Goal: Contribute content: Contribute content

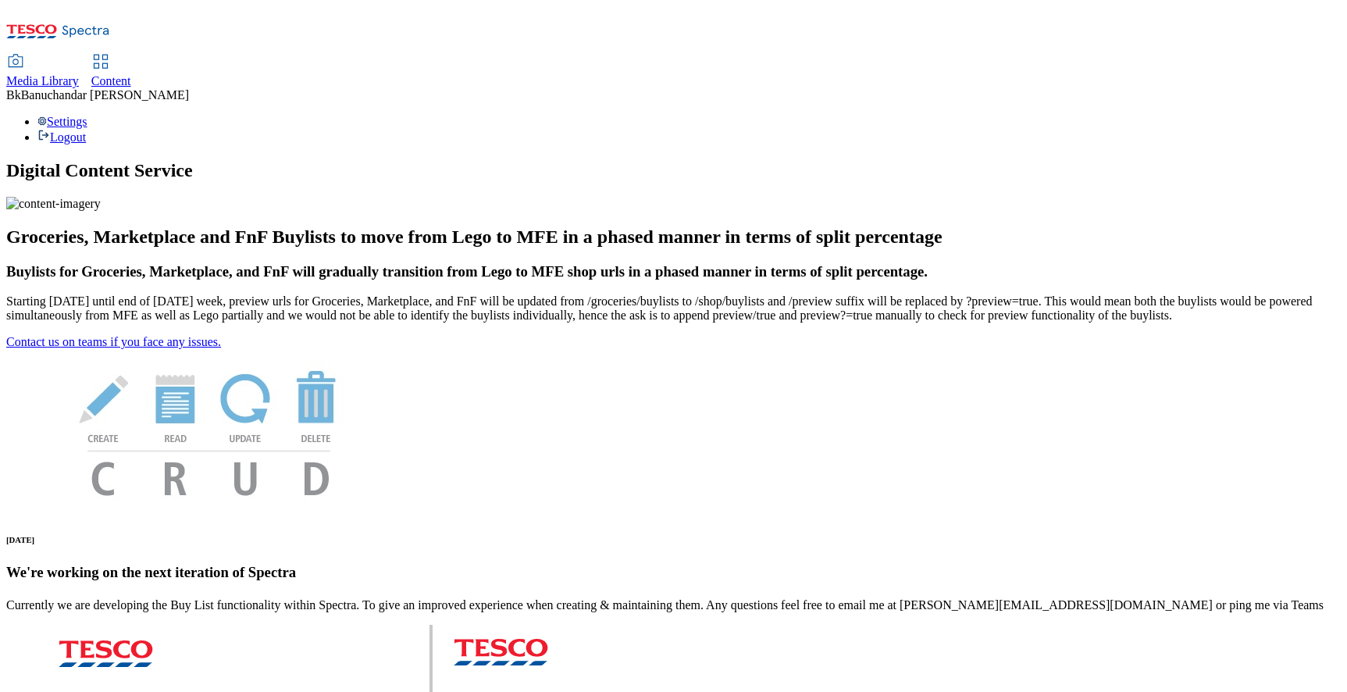
click at [79, 74] on span "Media Library" at bounding box center [42, 80] width 73 height 13
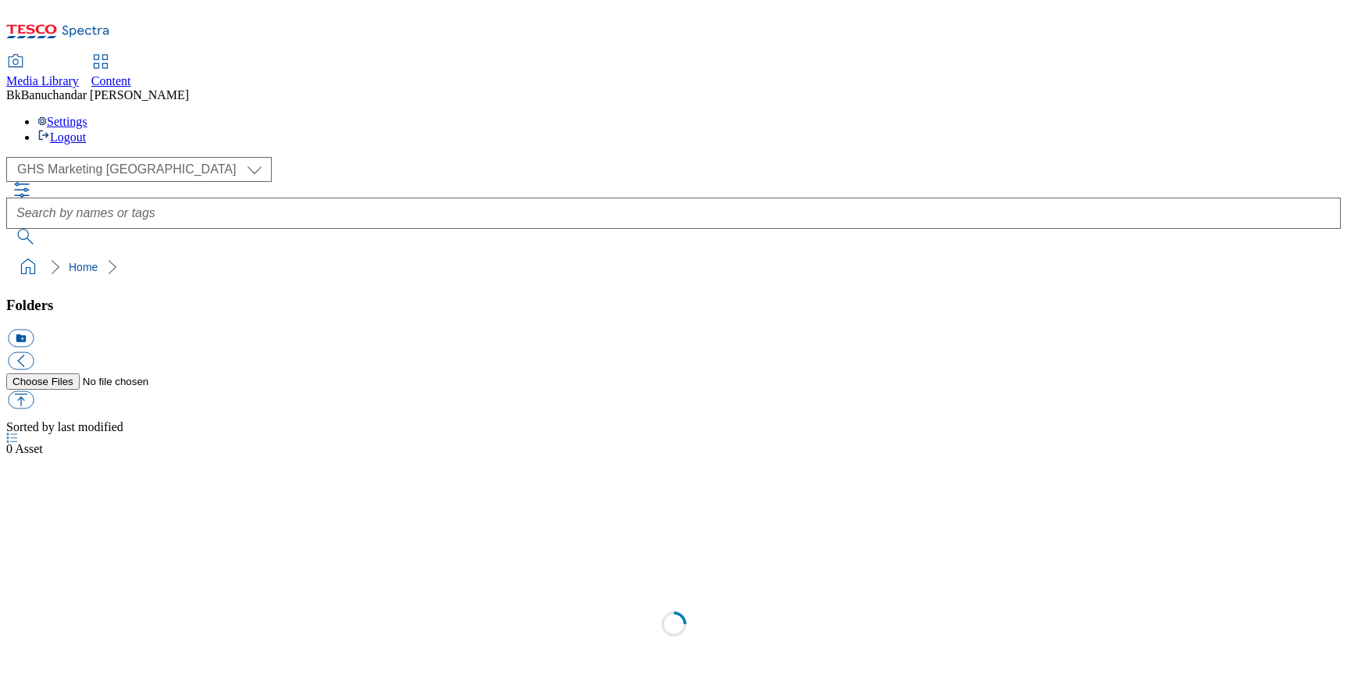
select select "flare-ghs-mktg"
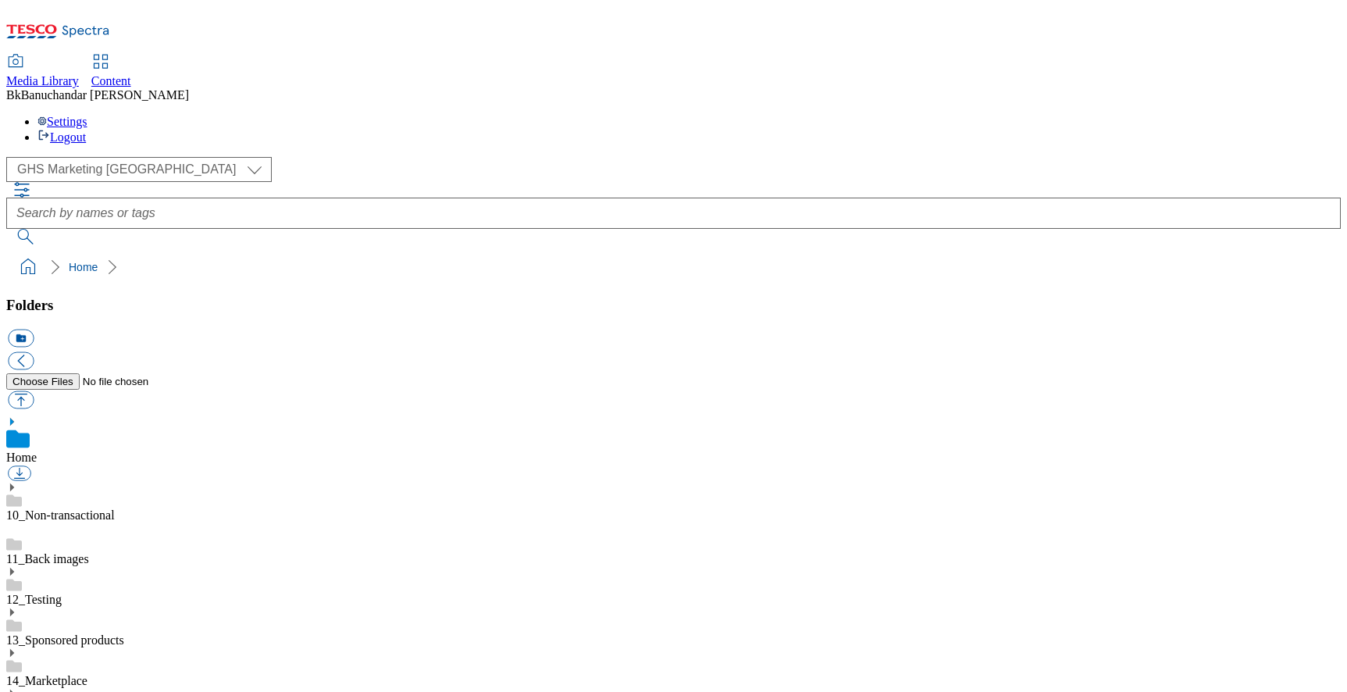
scroll to position [287, 0]
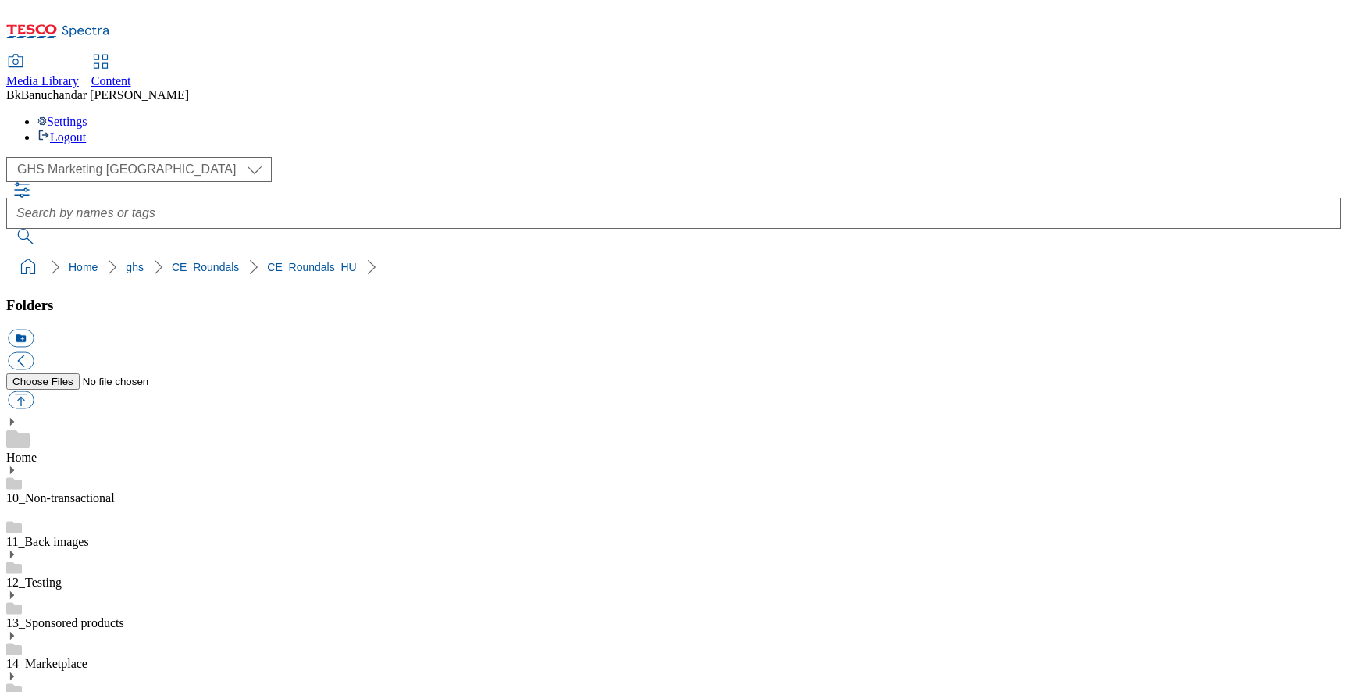
scroll to position [450, 0]
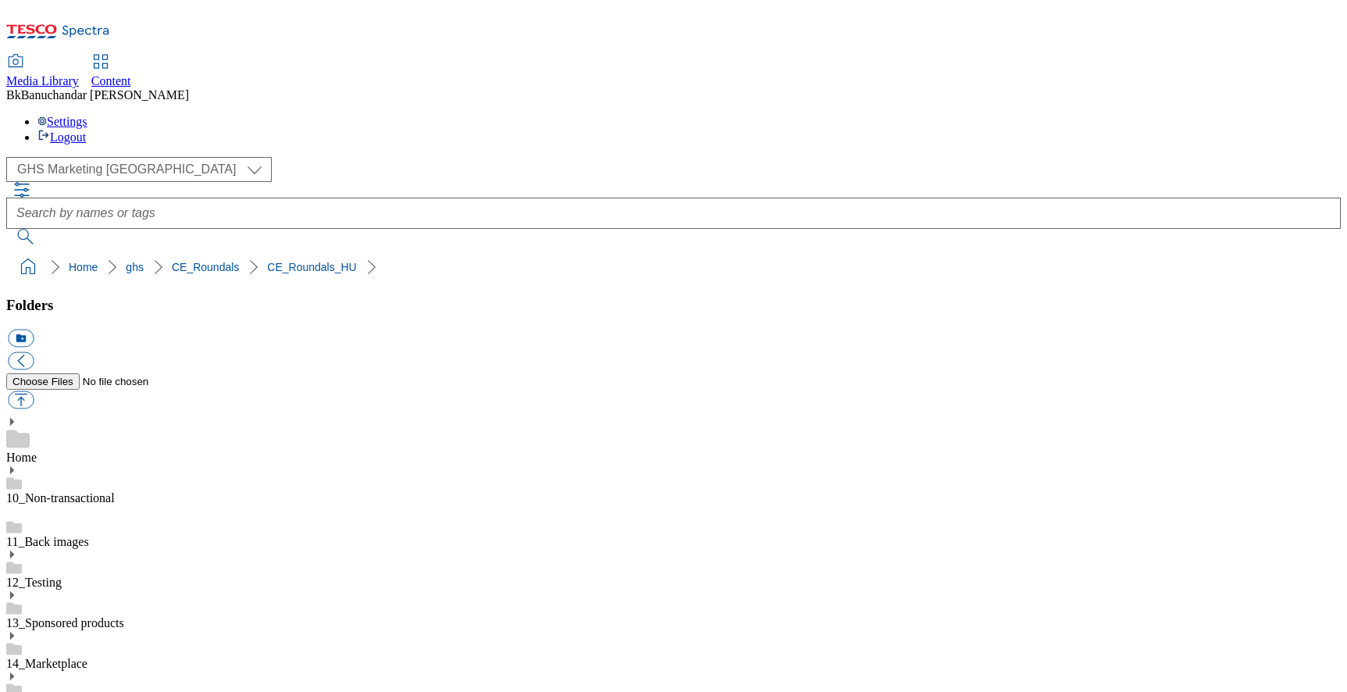
paste input "-"
type input "rounded_super_department_tejtermék-tojás"
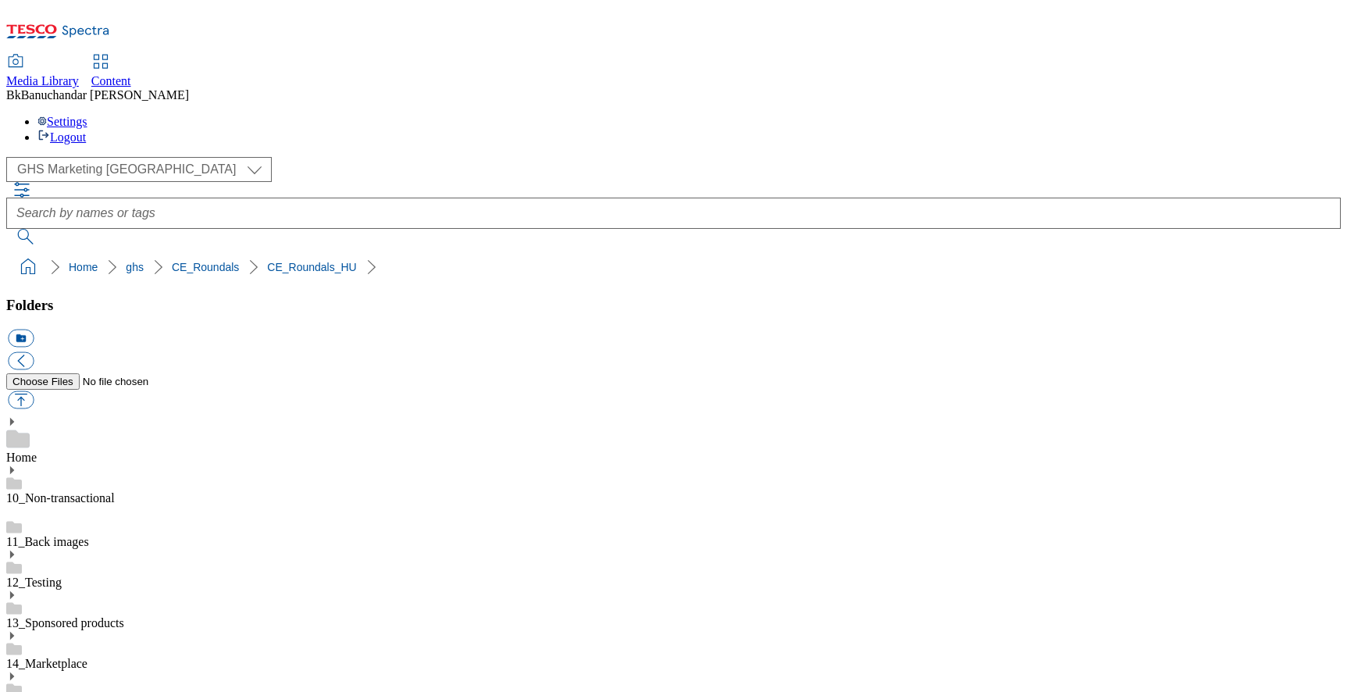
paste input "áru"
type input "rounded_super_department_húsáru"
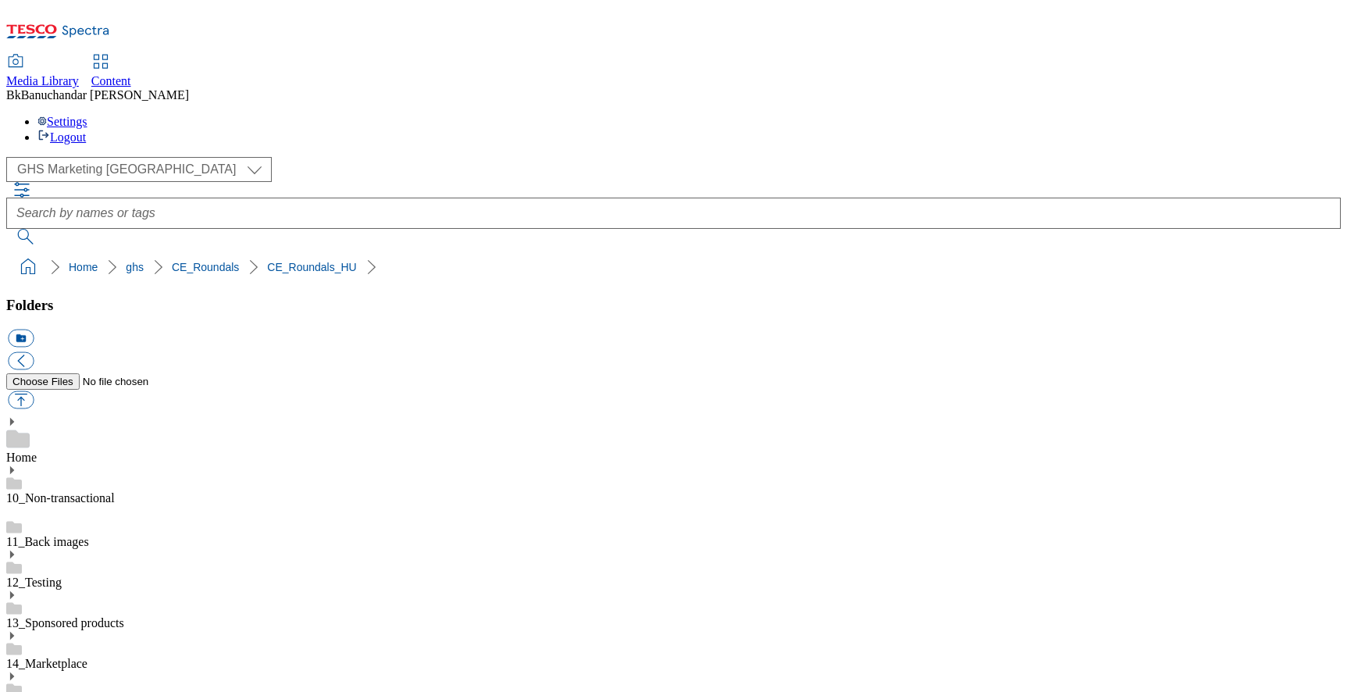
scroll to position [0, 0]
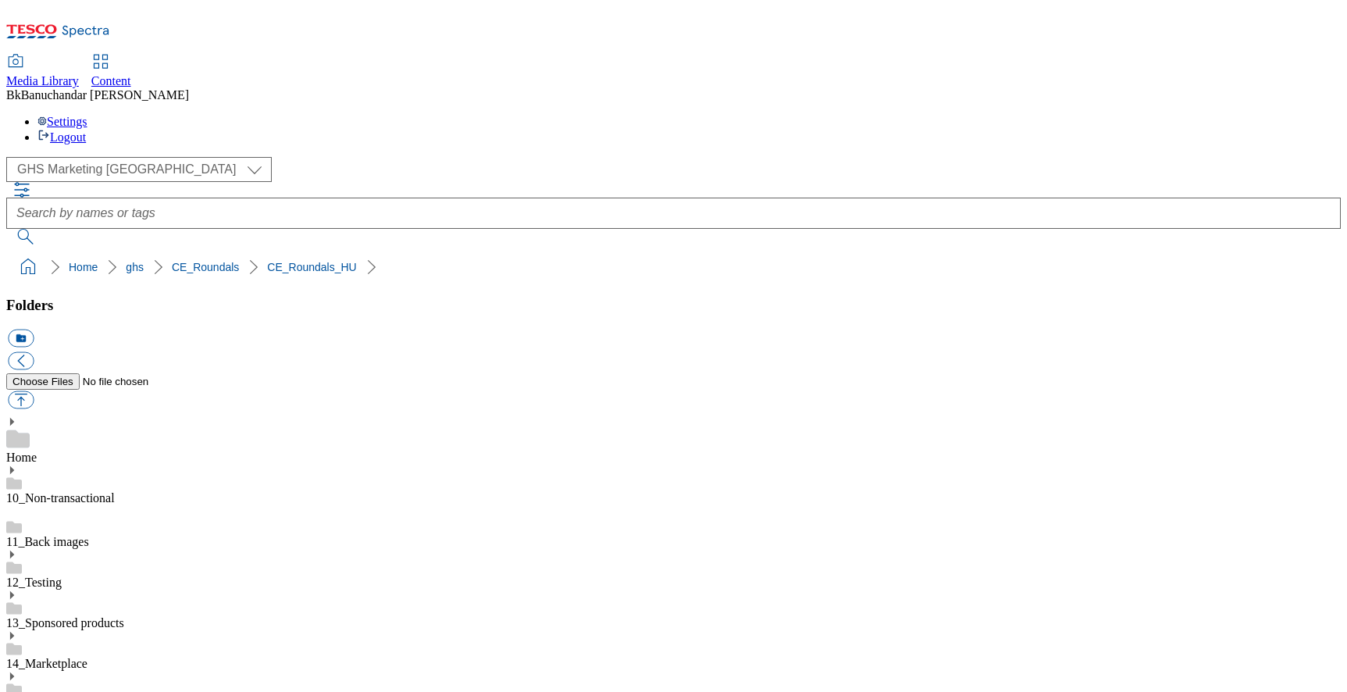
paste input "mélyhűtött"
type input "rounded_super_department_mélyhűtött"
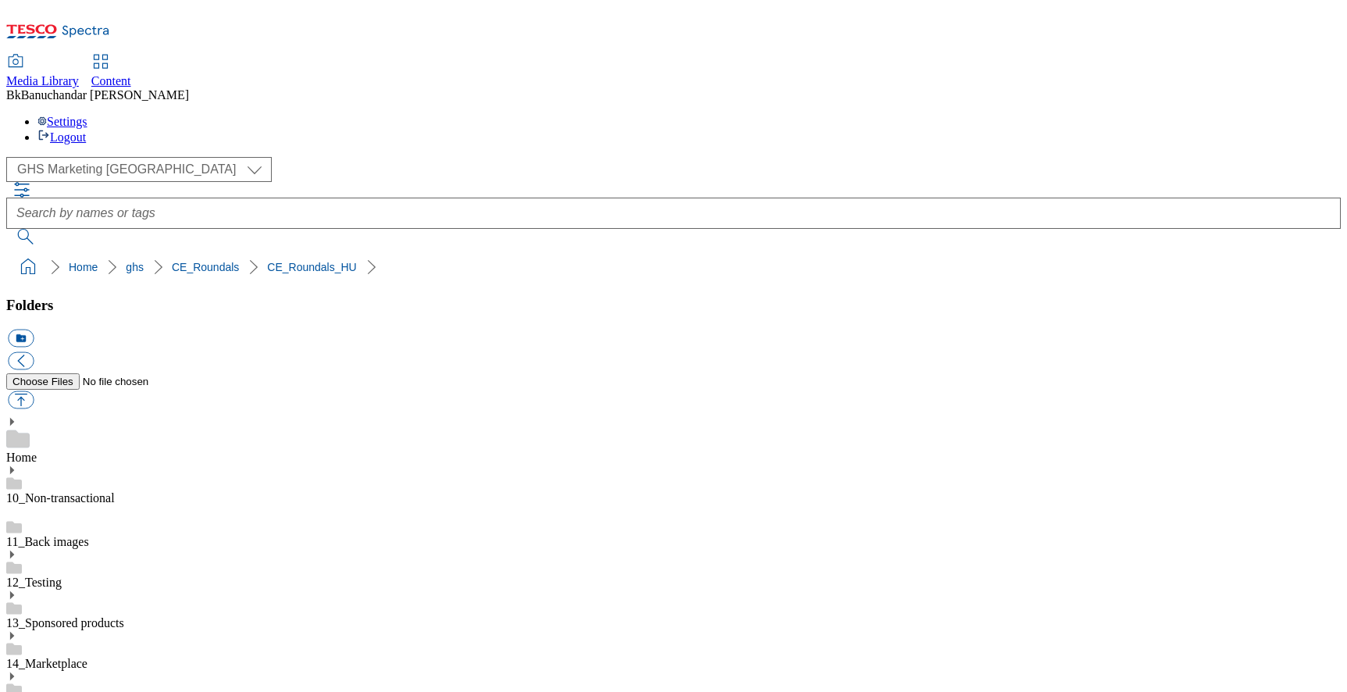
click at [1272, 157] on div "( optional ) GHS Marketing UK iGHS Marketing CE MCA CZ MCA HU MCA SK GHS Market…" at bounding box center [673, 200] width 1335 height 87
click at [1283, 157] on div "( optional ) GHS Marketing UK iGHS Marketing CE MCA CZ MCA HU MCA SK GHS Market…" at bounding box center [673, 200] width 1335 height 87
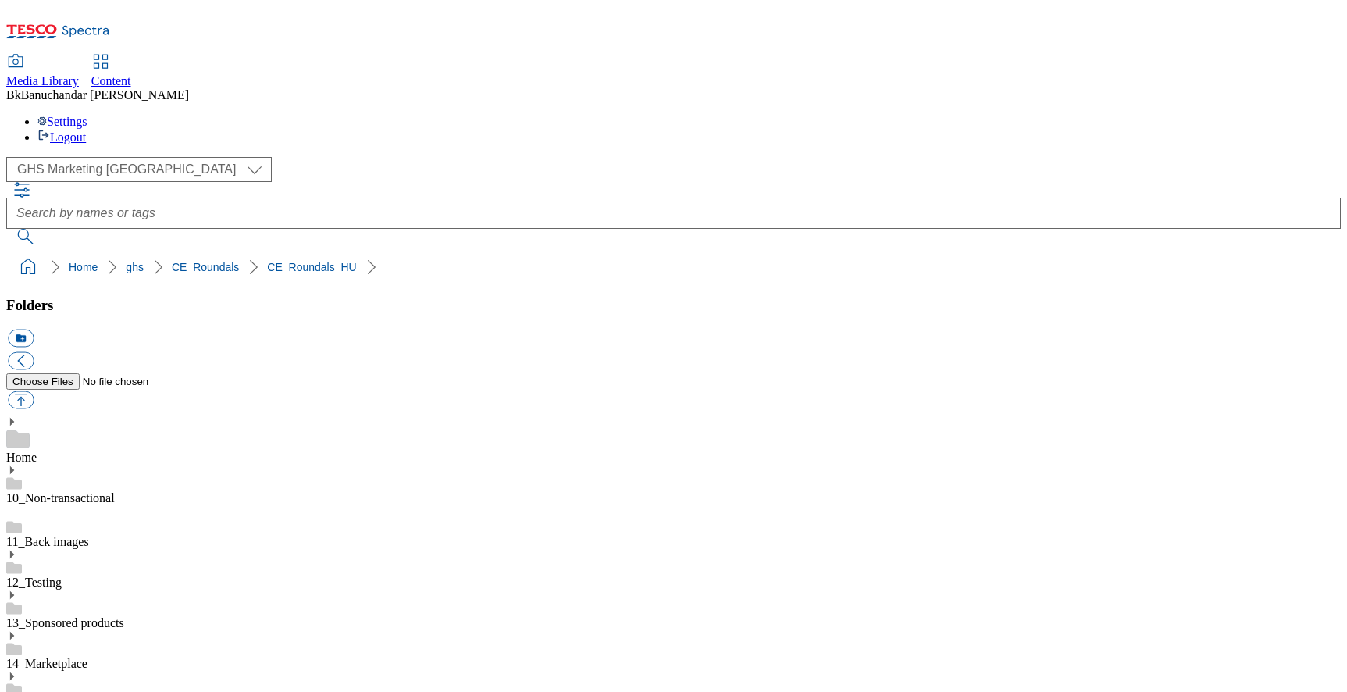
paste input ".jpeg"
type input "rounded_super_department_speciális"
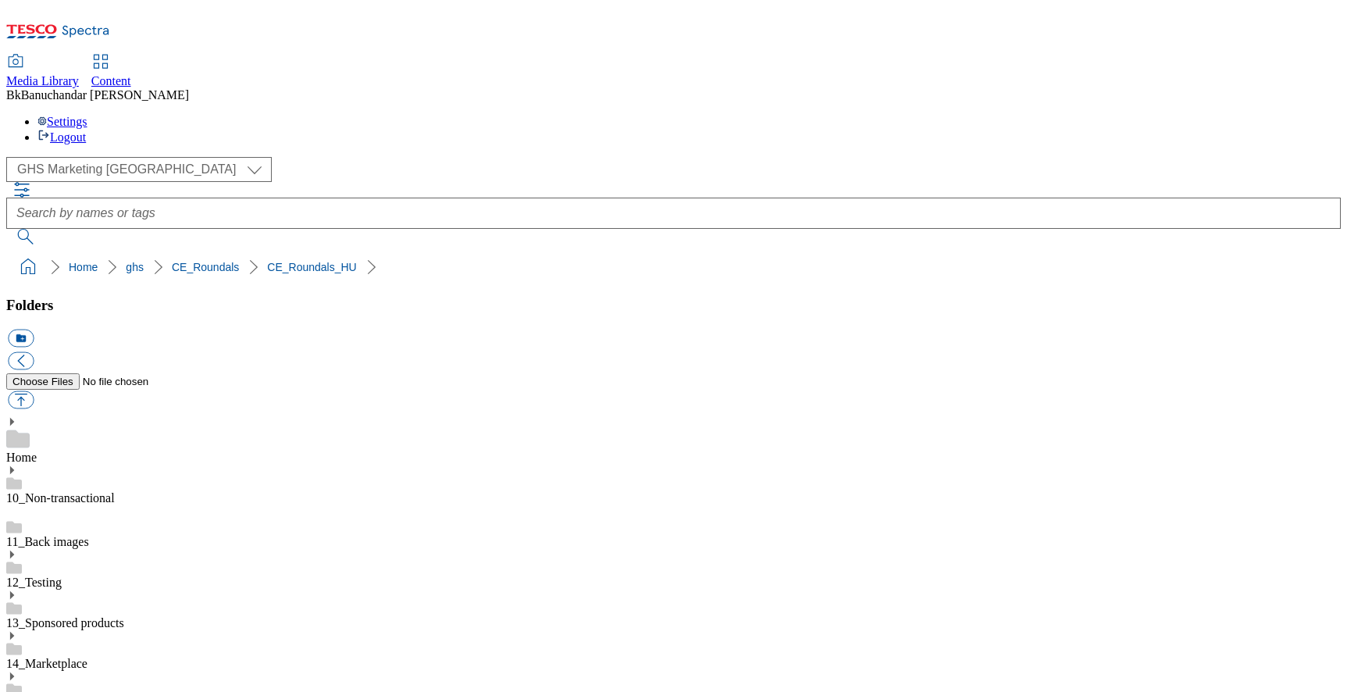
paste input "-"
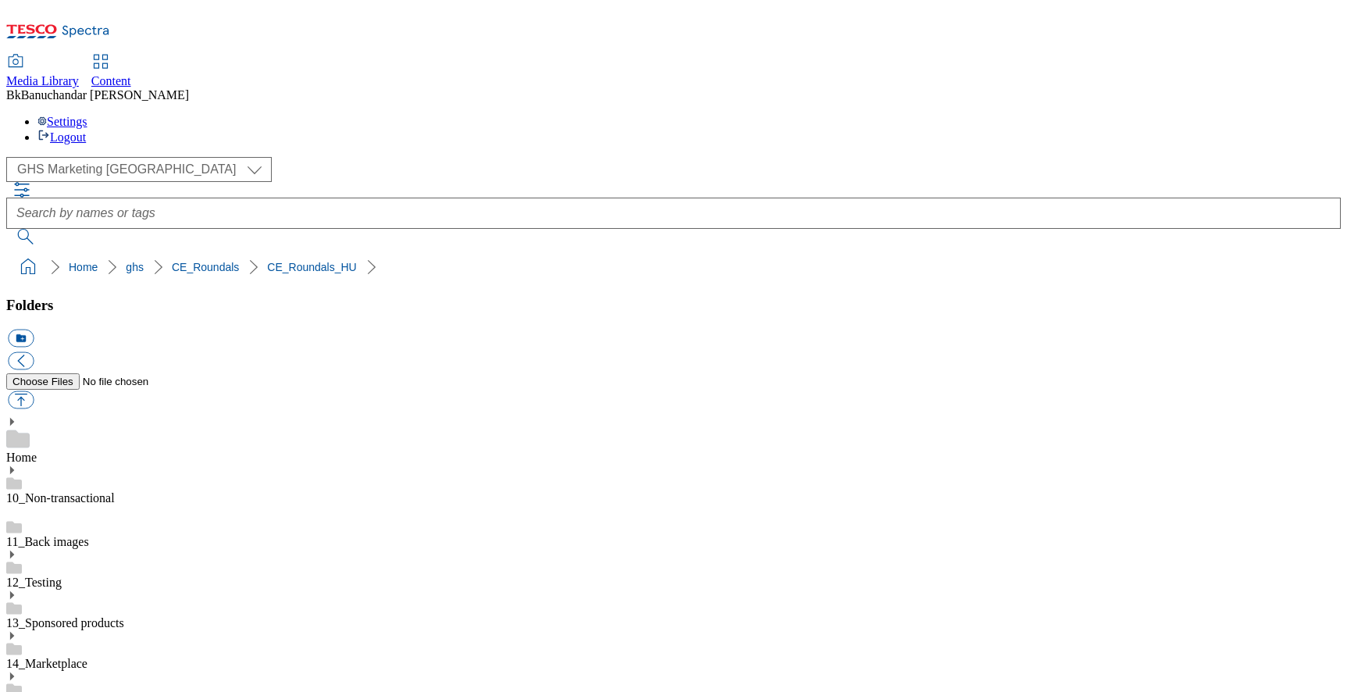
scroll to position [0, 55]
type input "rounded_super_department_otthon-hobbi"
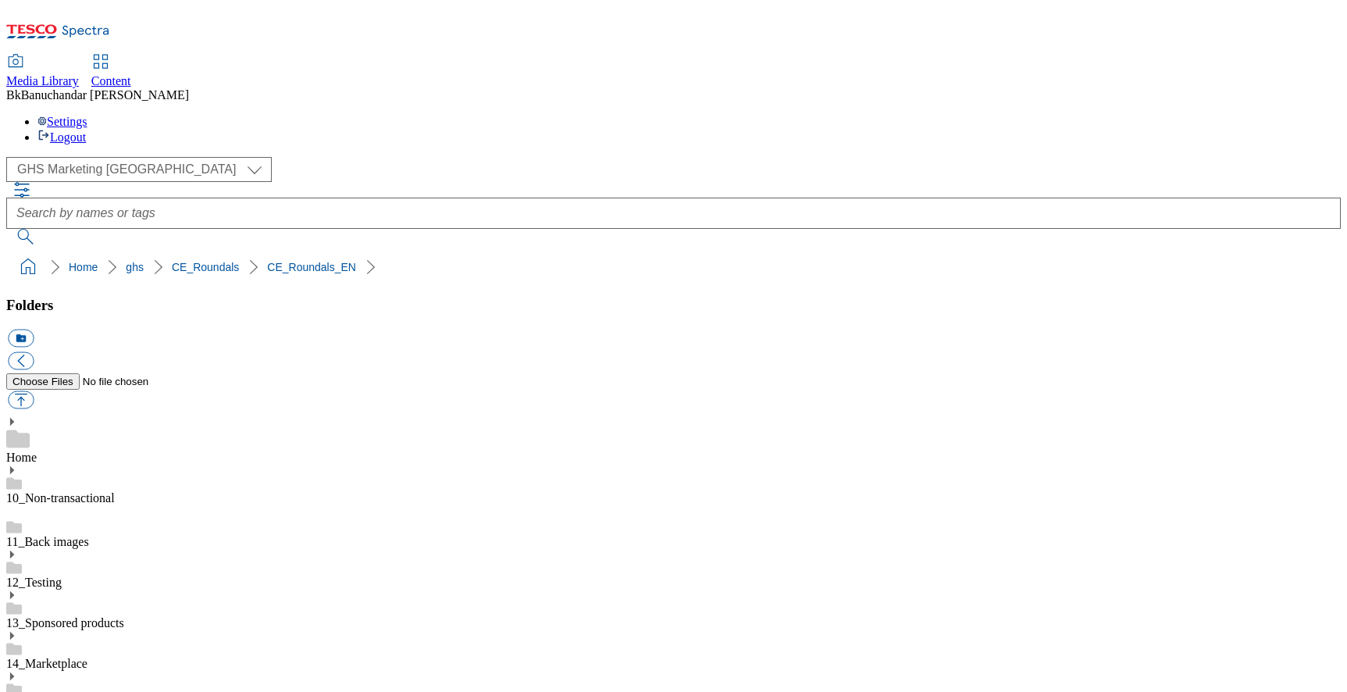
scroll to position [0, 65]
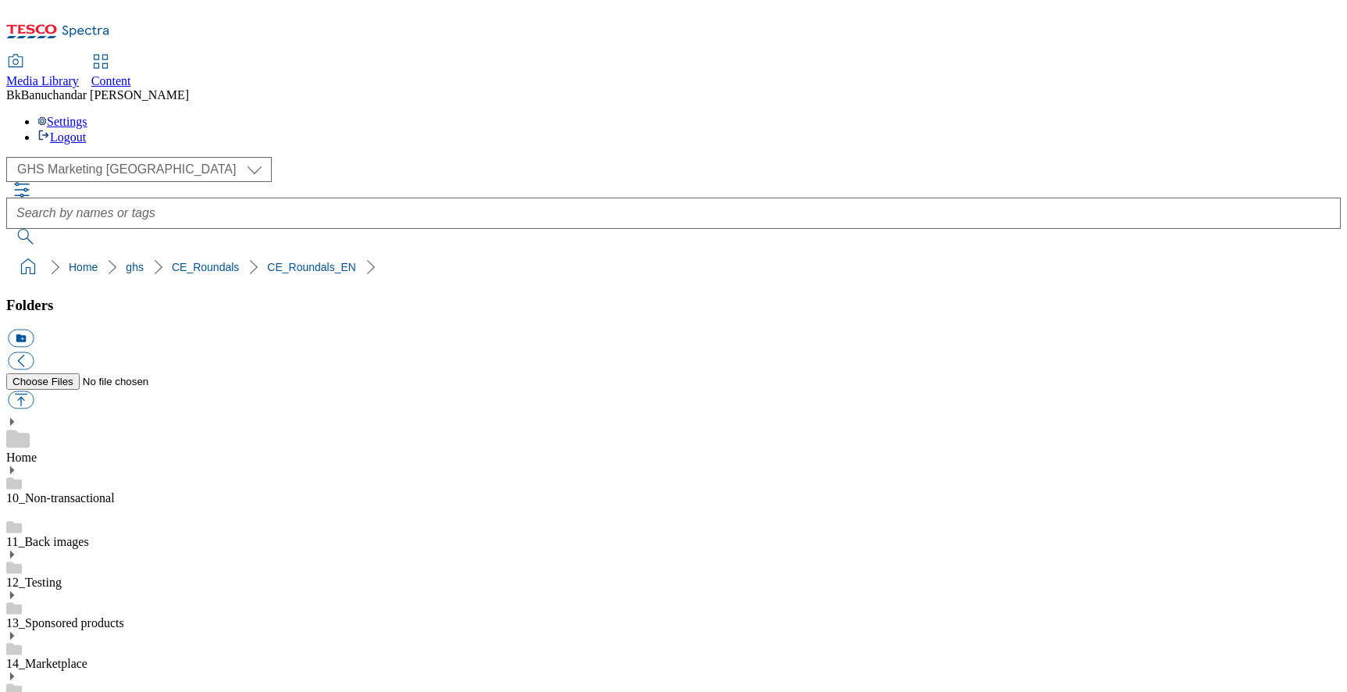
scroll to position [189, 0]
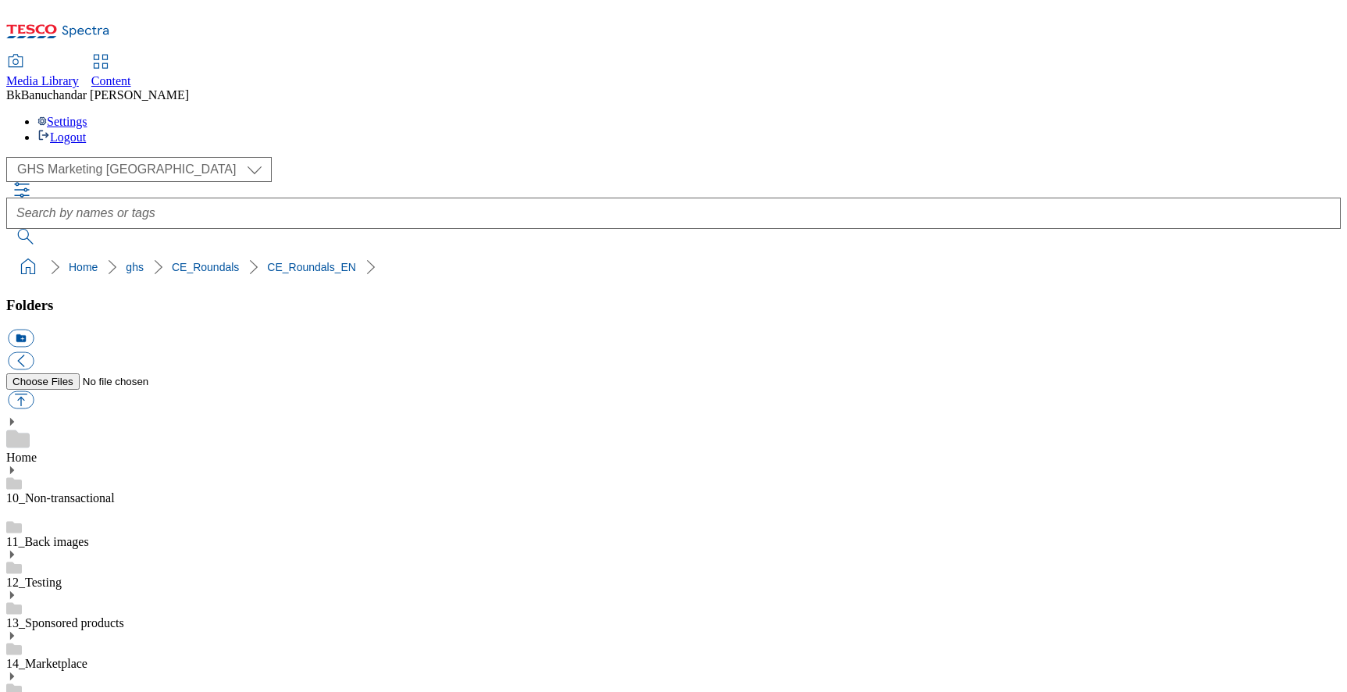
click at [34, 391] on button "button" at bounding box center [21, 400] width 26 height 18
type input "C:\fakepath\rounded_super_department_dairy-eggs.jpg"
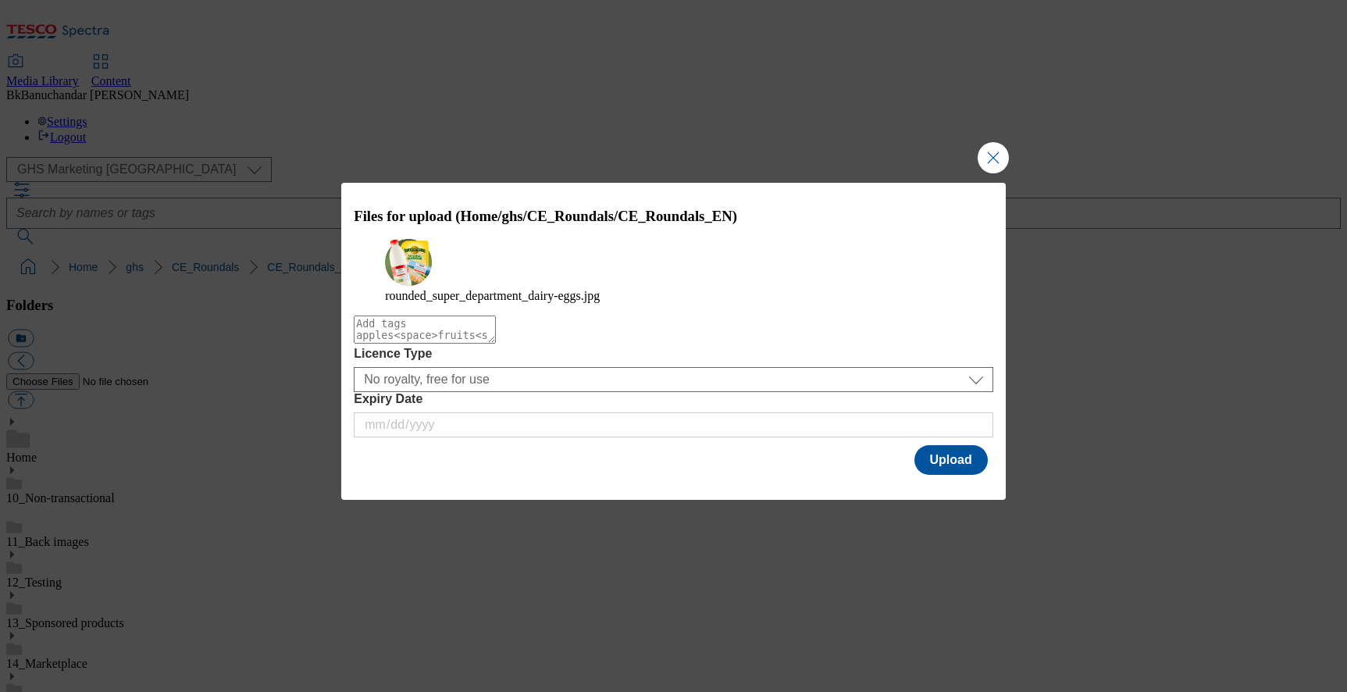
click at [496, 344] on textarea "Modal" at bounding box center [425, 330] width 142 height 28
type textarea "GHS"
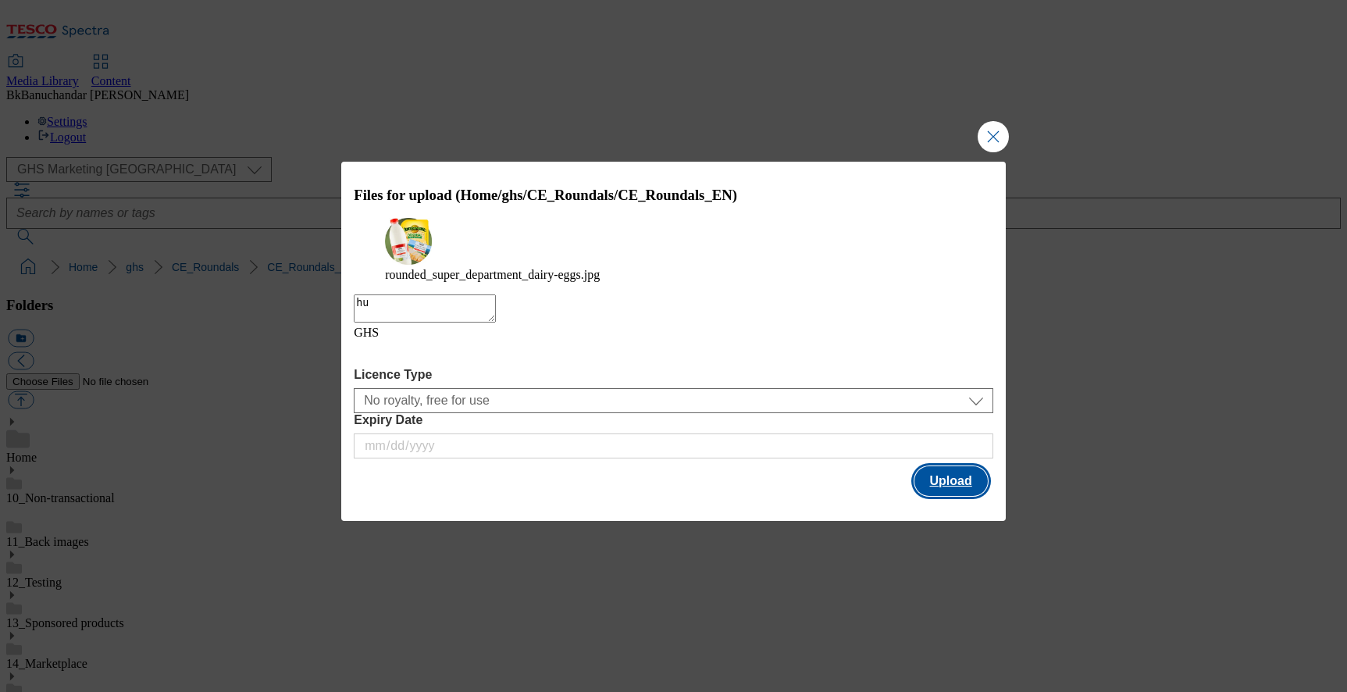
type textarea "hu"
click at [931, 490] on button "Upload" at bounding box center [951, 481] width 73 height 30
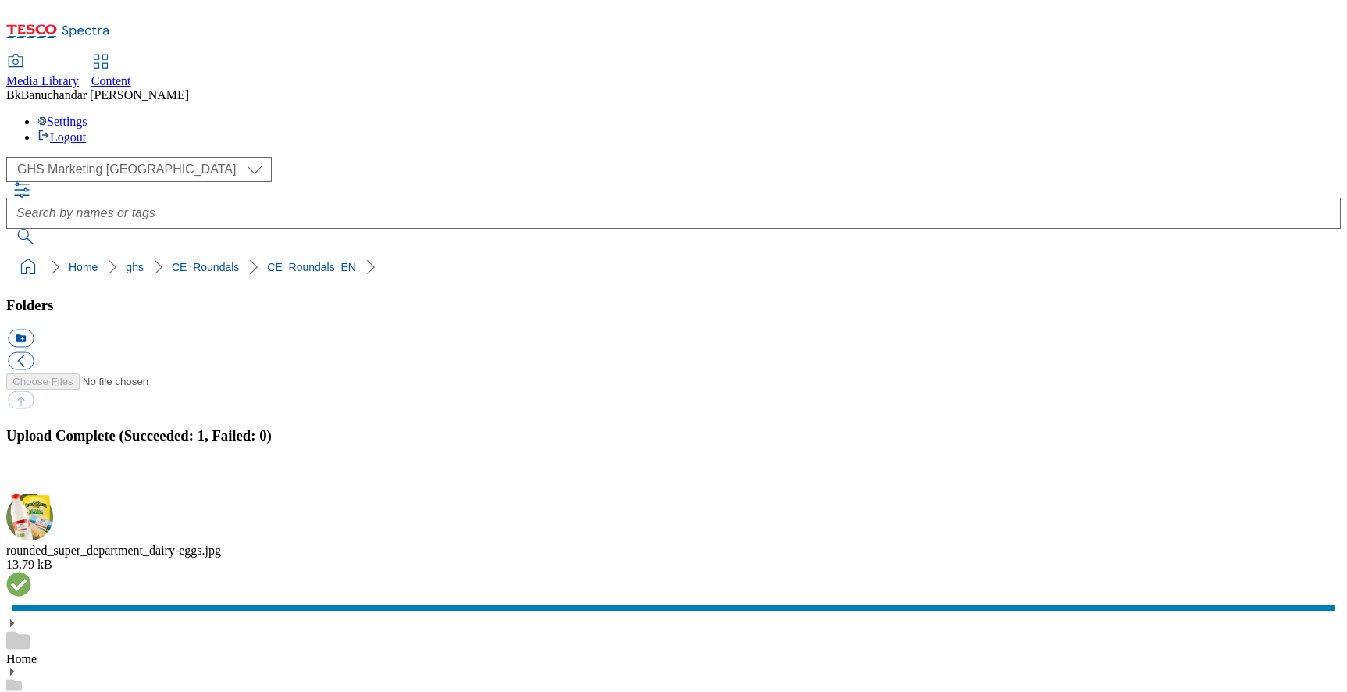
click at [31, 477] on button "button" at bounding box center [19, 484] width 23 height 15
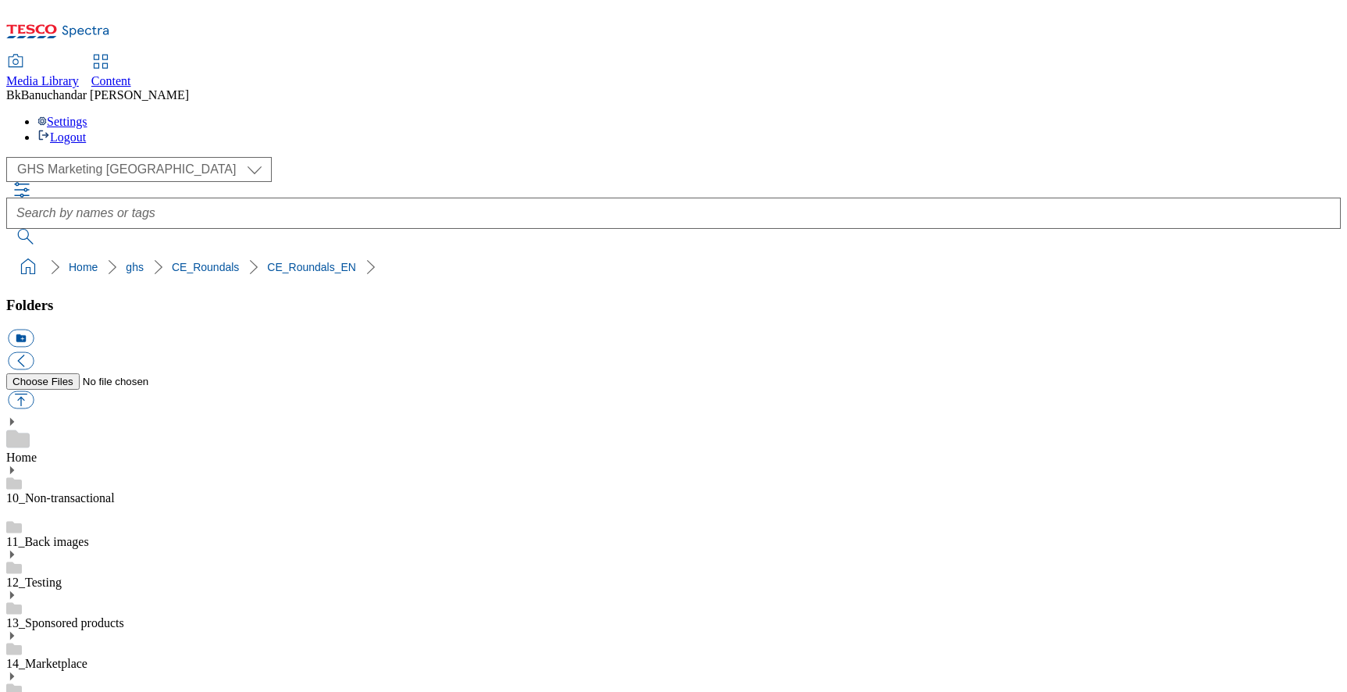
paste input "rounded_super_department_dairy-eggs"
type input "rounded_super_department_dairy-eggs"
